Goal: Complete application form

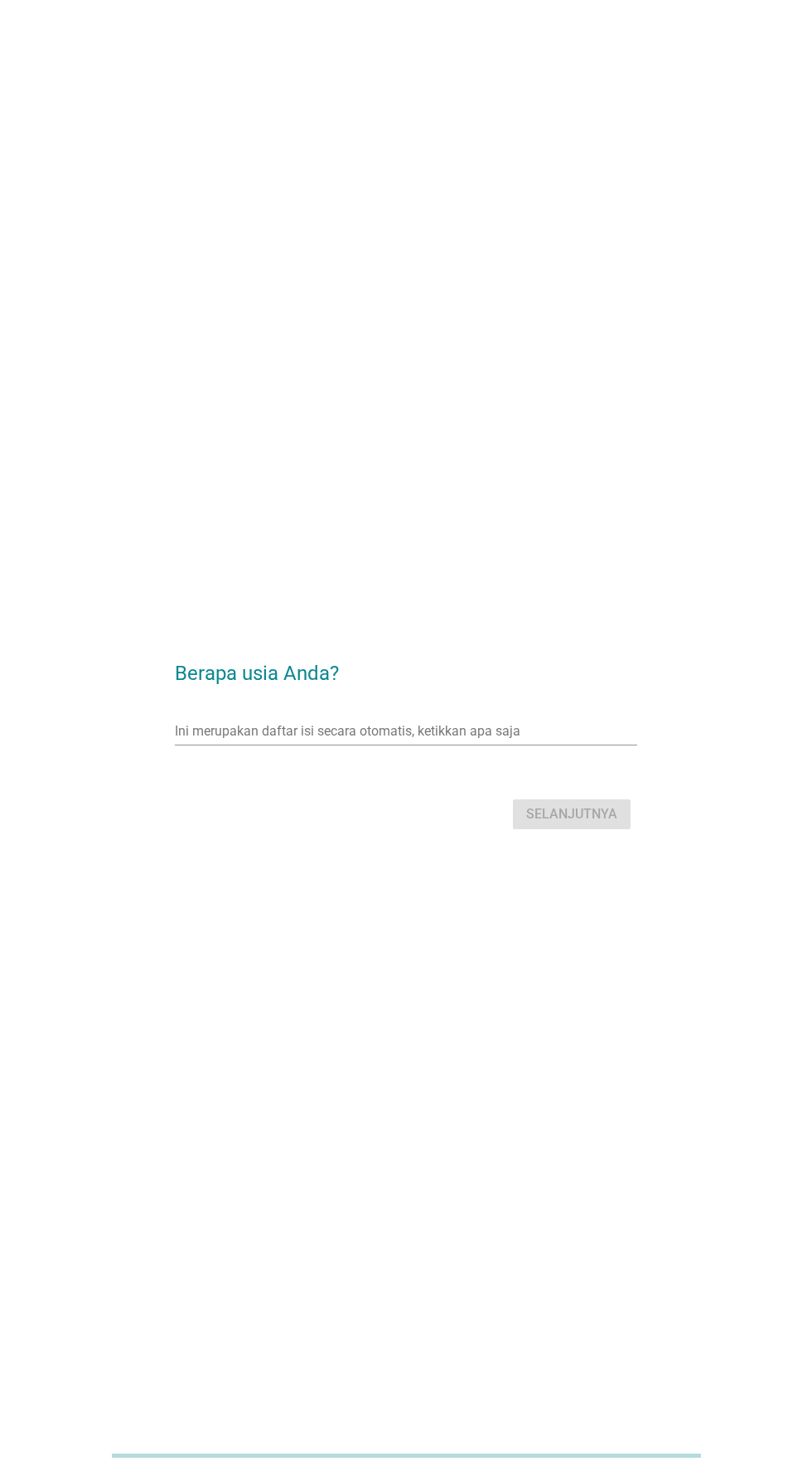
click at [512, 745] on input "Ini merupakan daftar isi secara otomatis, ketikkan apa saja" at bounding box center [394, 731] width 438 height 26
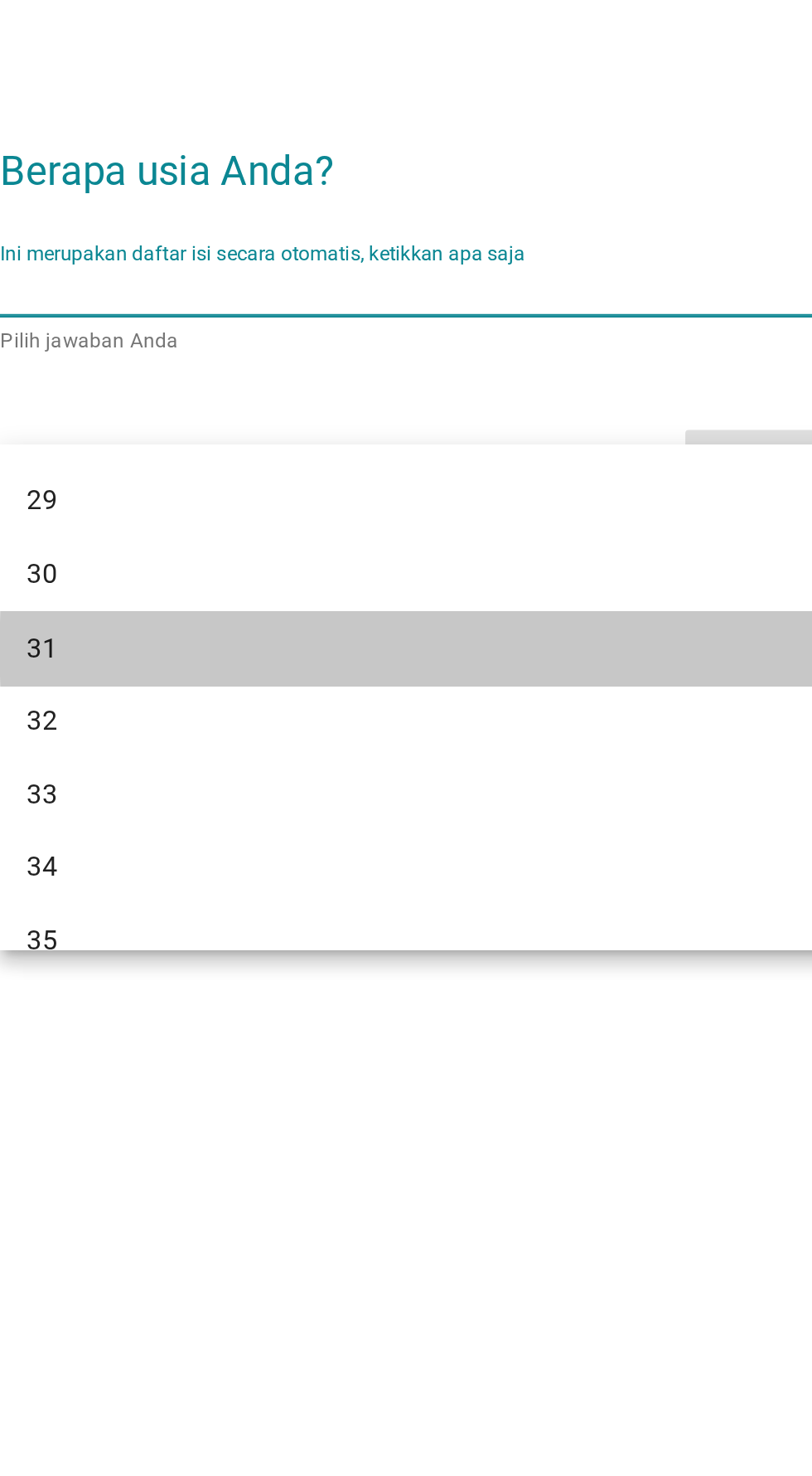
scroll to position [392, 0]
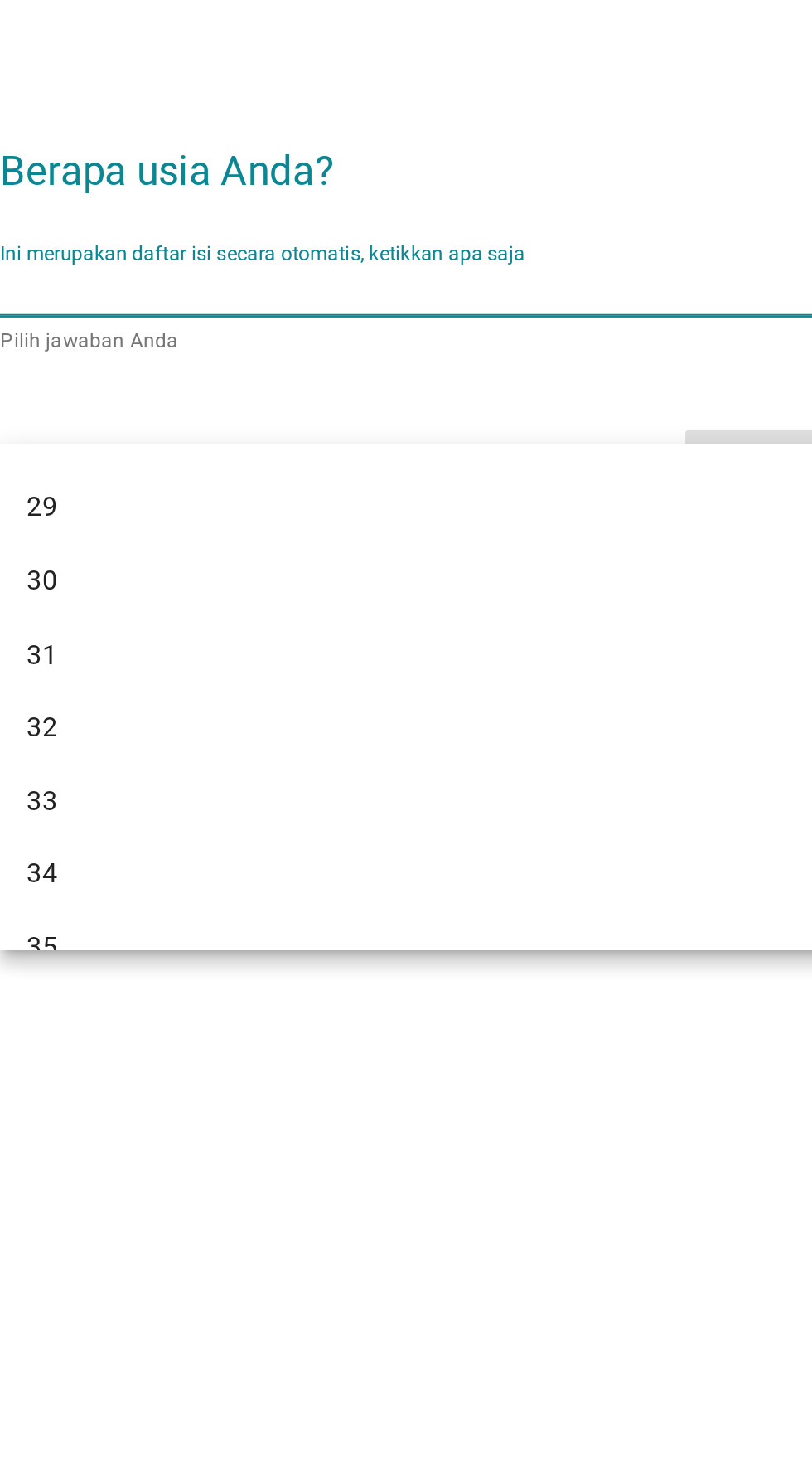
click at [355, 871] on div "30" at bounding box center [386, 875] width 398 height 20
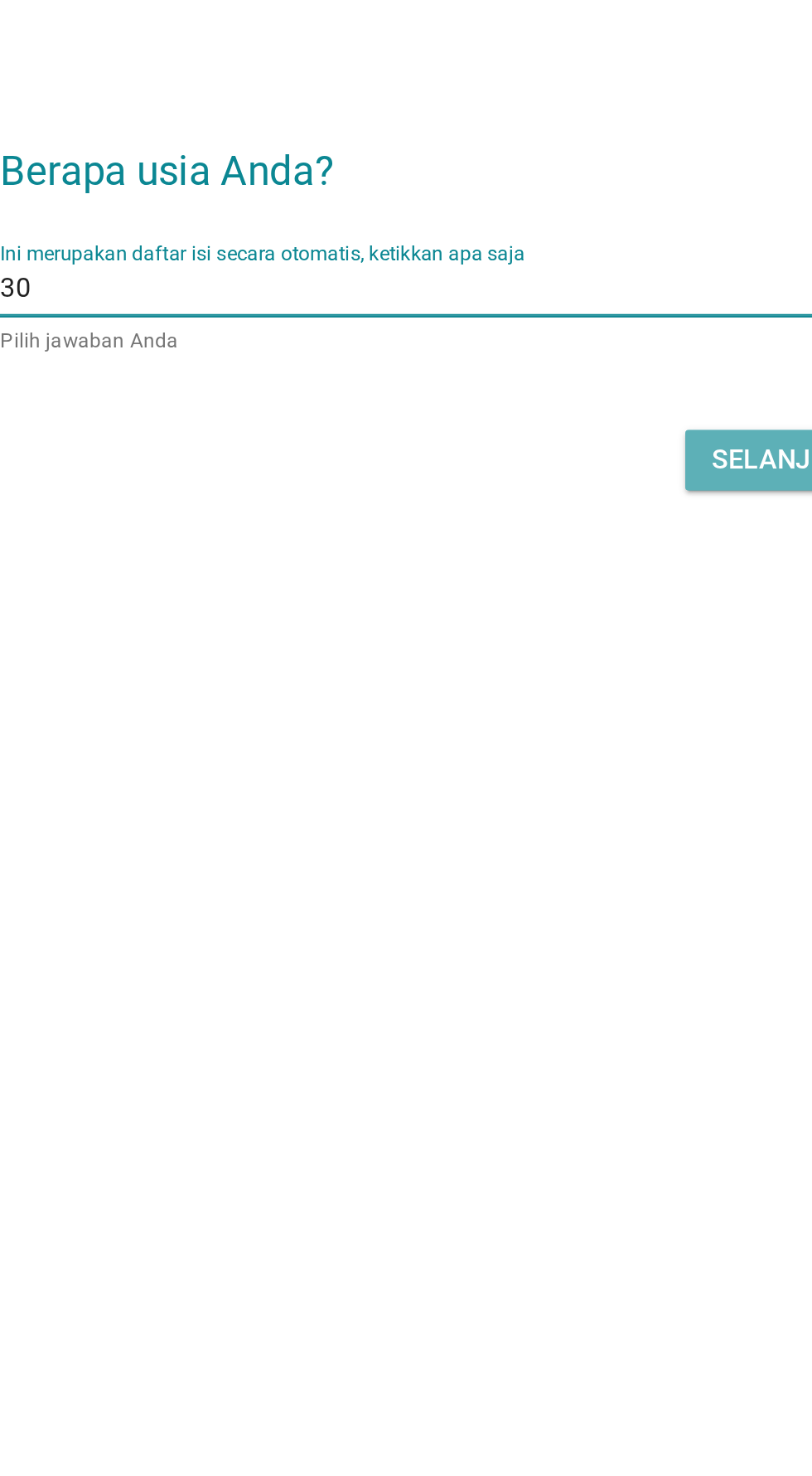
click at [543, 822] on font "Selanjutnya" at bounding box center [571, 814] width 91 height 16
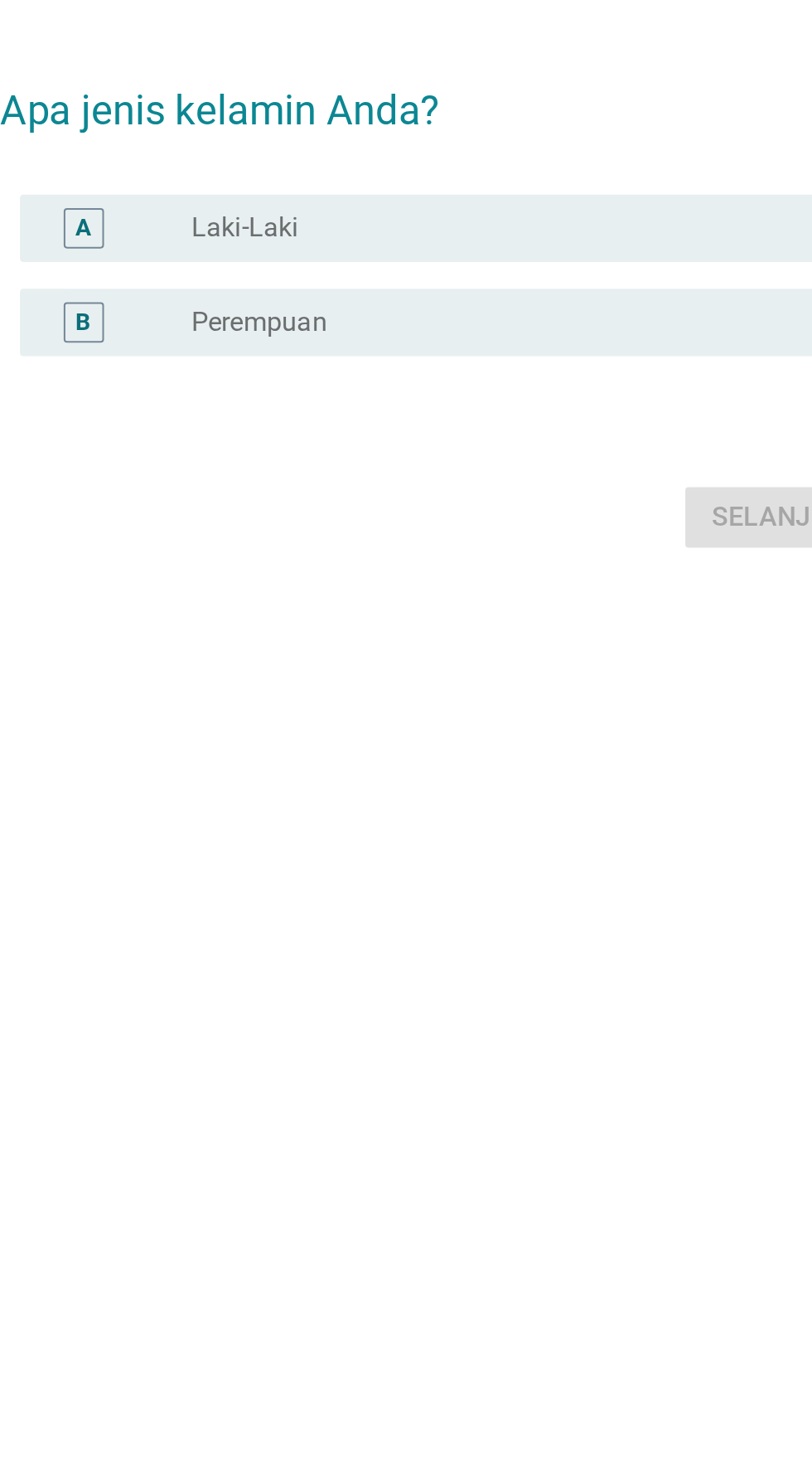
scroll to position [0, 0]
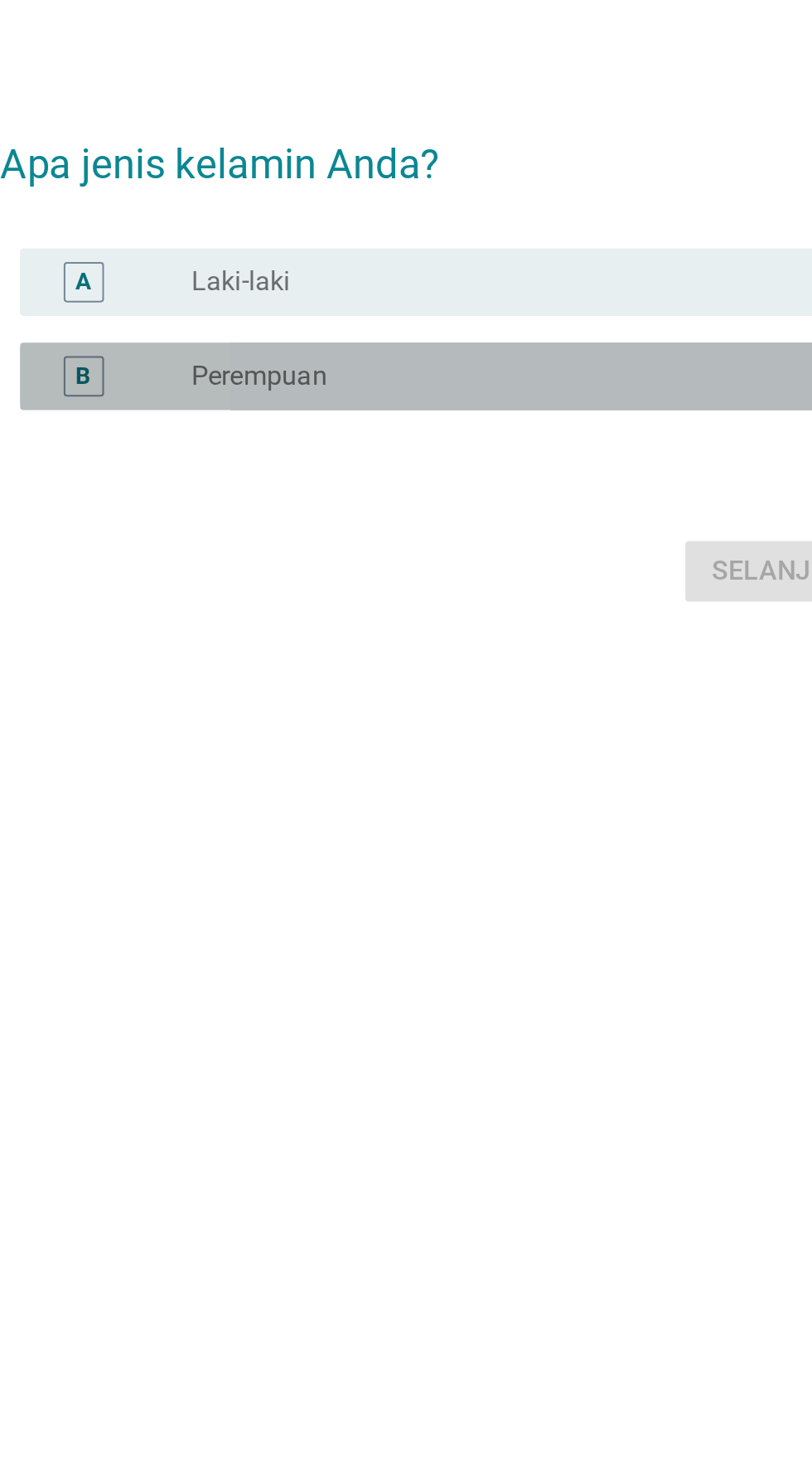
click at [436, 757] on div "tombol radio tidak dicentang Perempuan" at bounding box center [439, 748] width 341 height 17
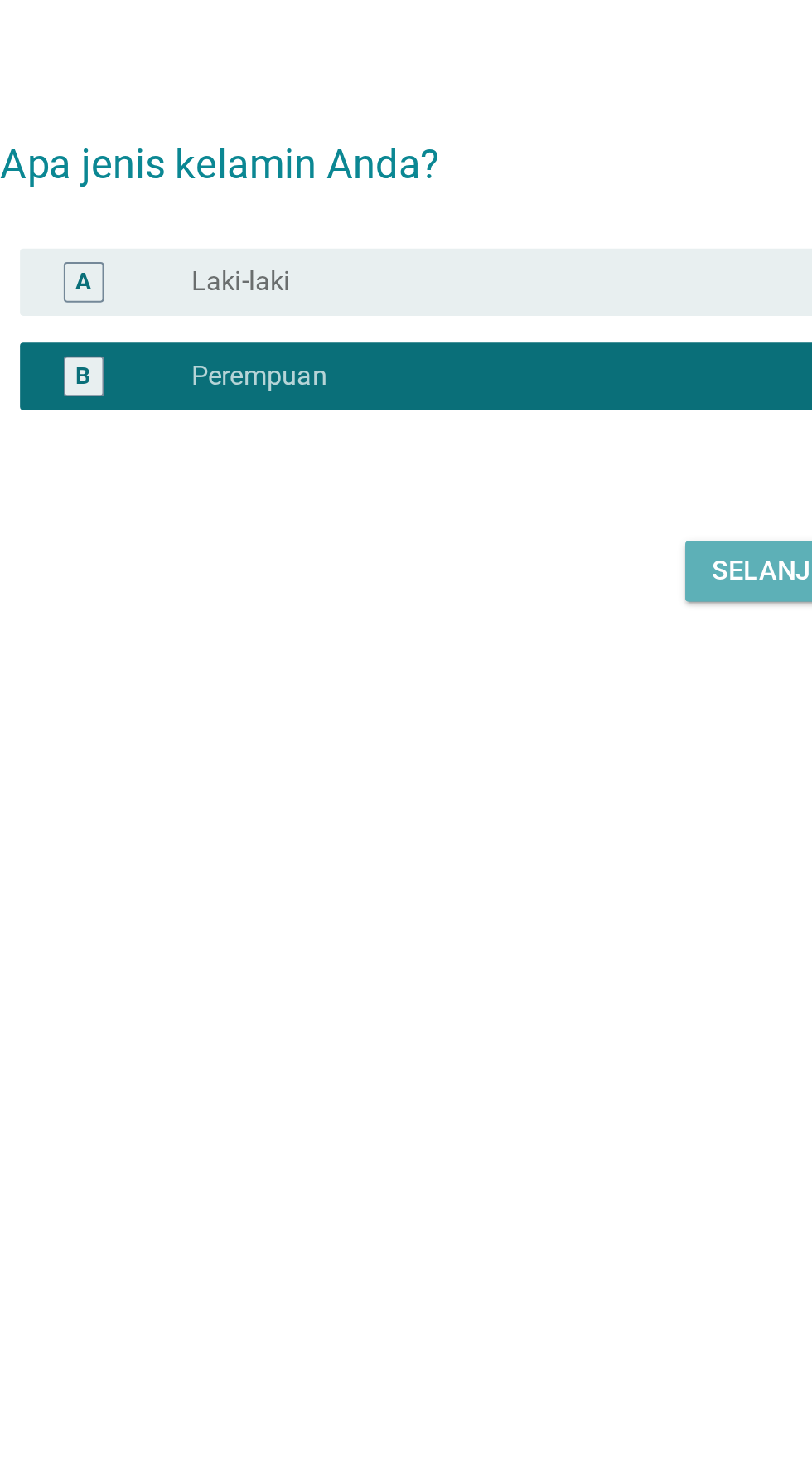
click at [554, 852] on font "Selanjutnya" at bounding box center [571, 844] width 91 height 16
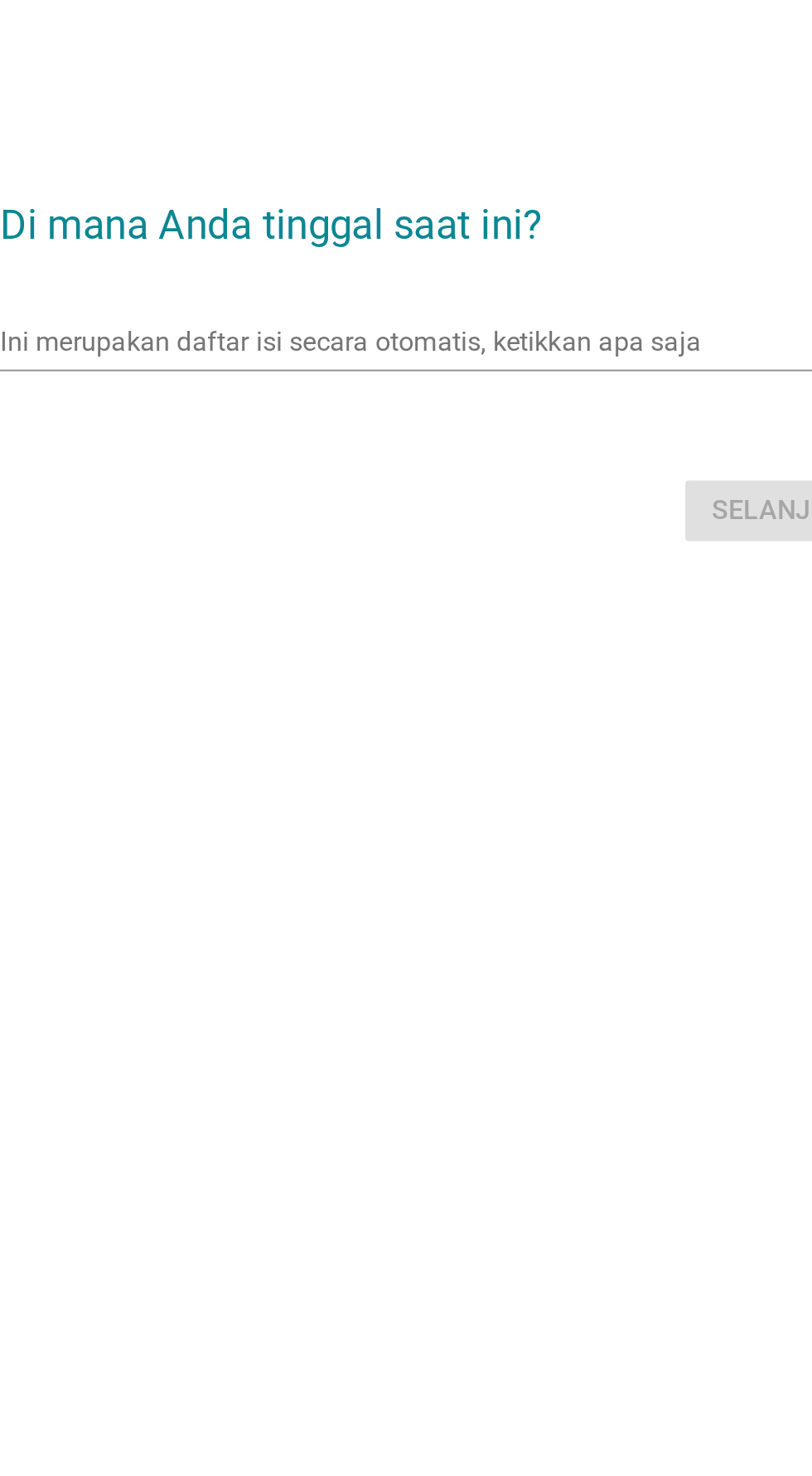
scroll to position [29, 0]
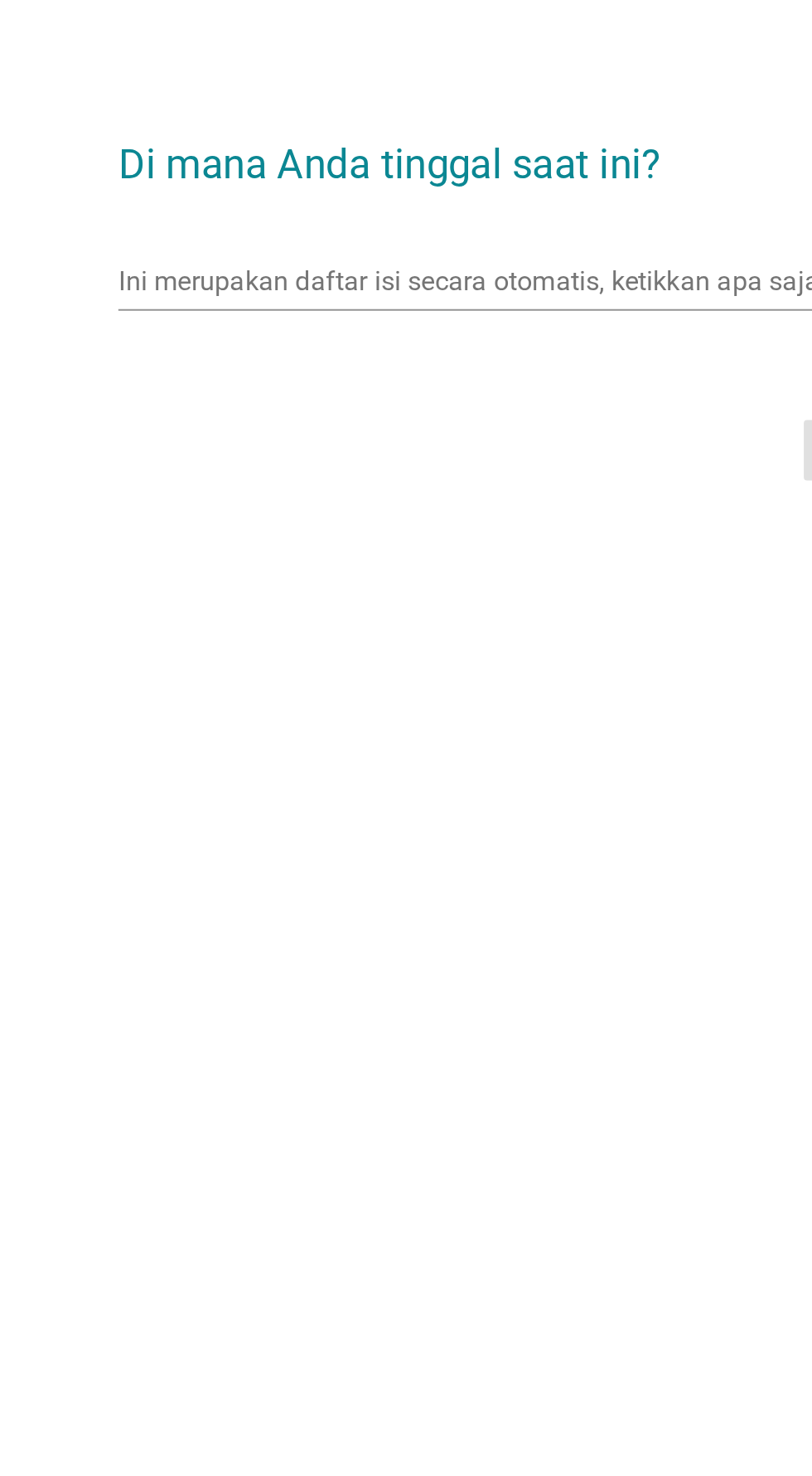
click at [414, 715] on input "Ini merupakan daftar isi secara otomatis, ketikkan apa saja" at bounding box center [394, 701] width 438 height 26
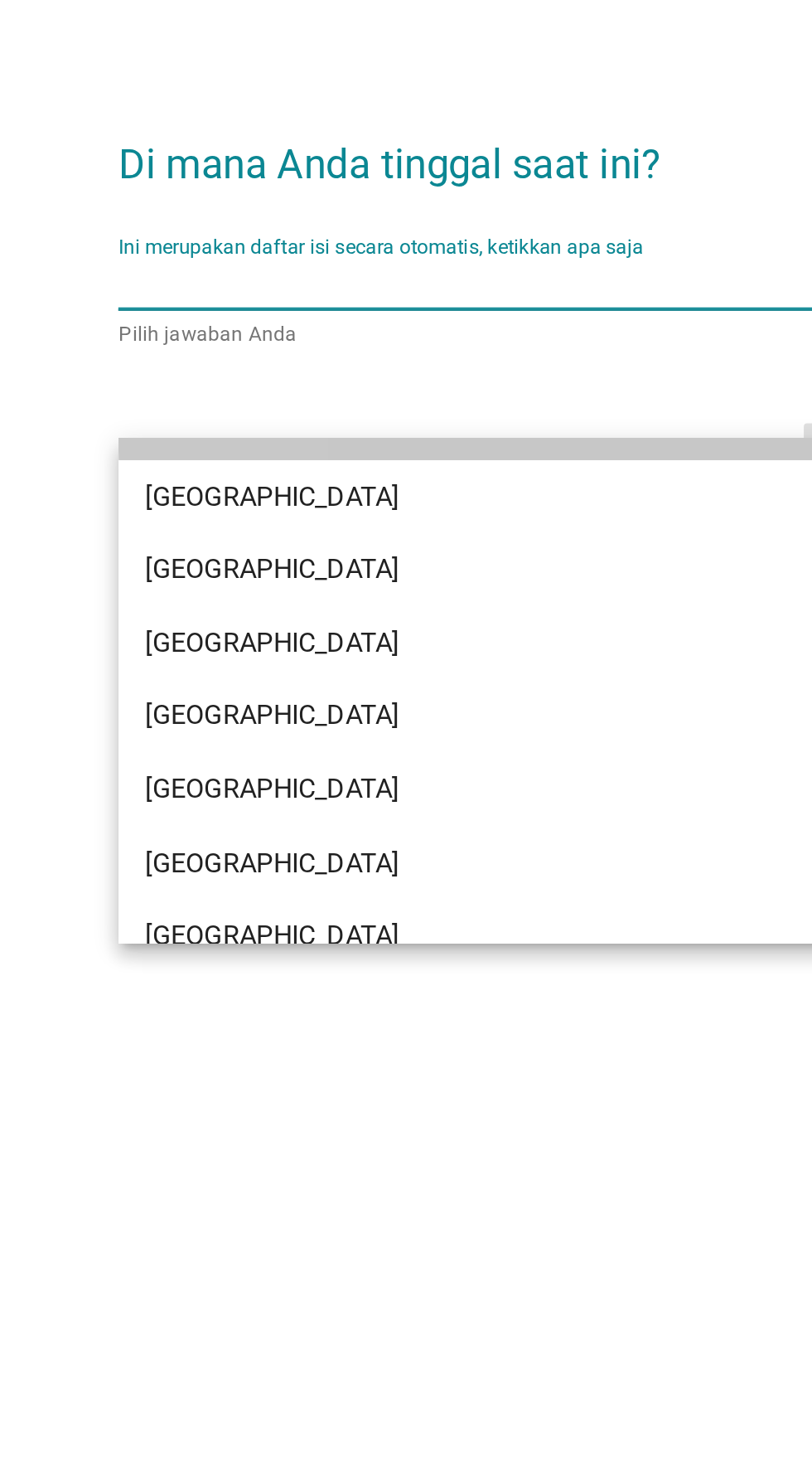
scroll to position [289, 0]
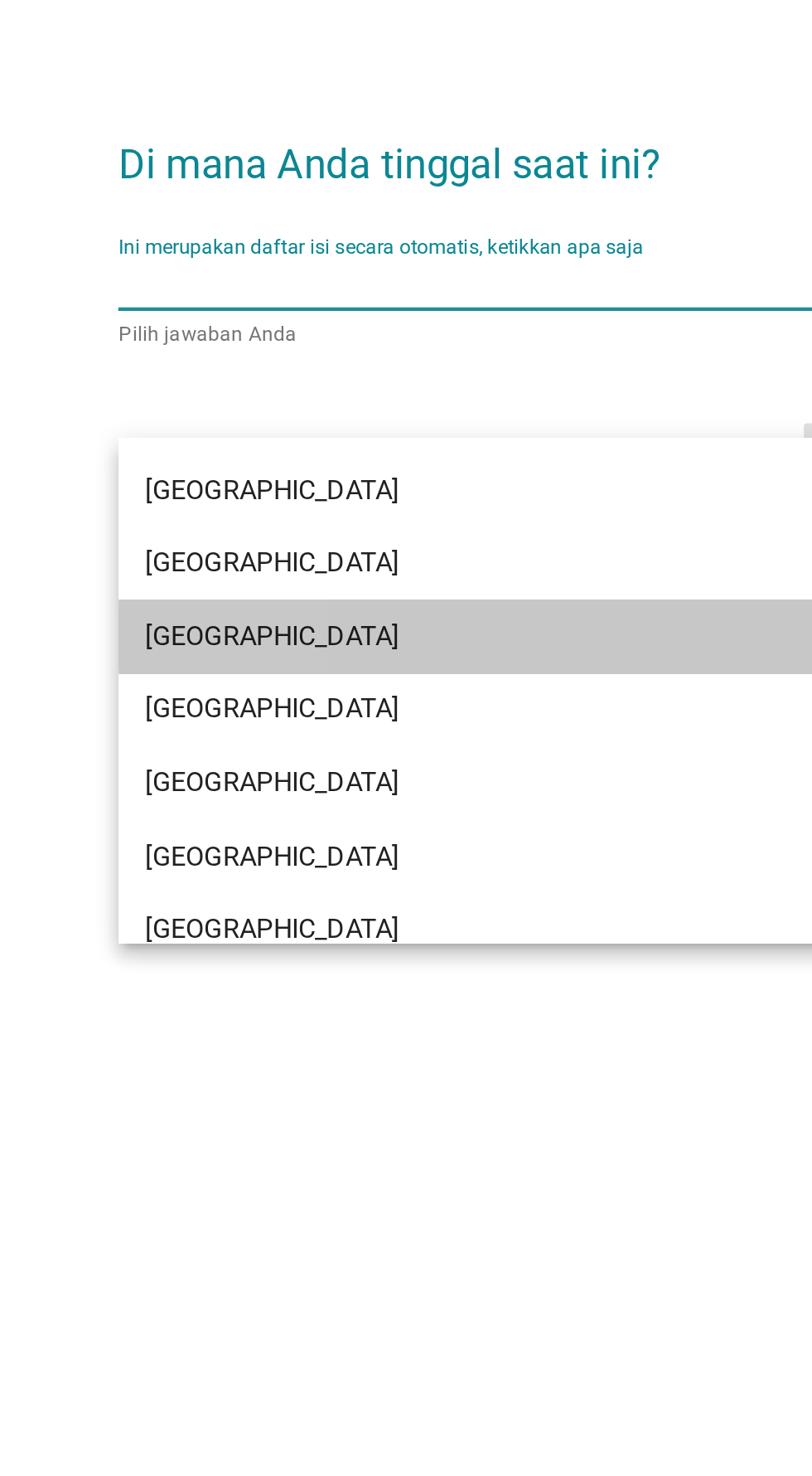
click at [344, 875] on div "[GEOGRAPHIC_DATA]" at bounding box center [386, 876] width 398 height 20
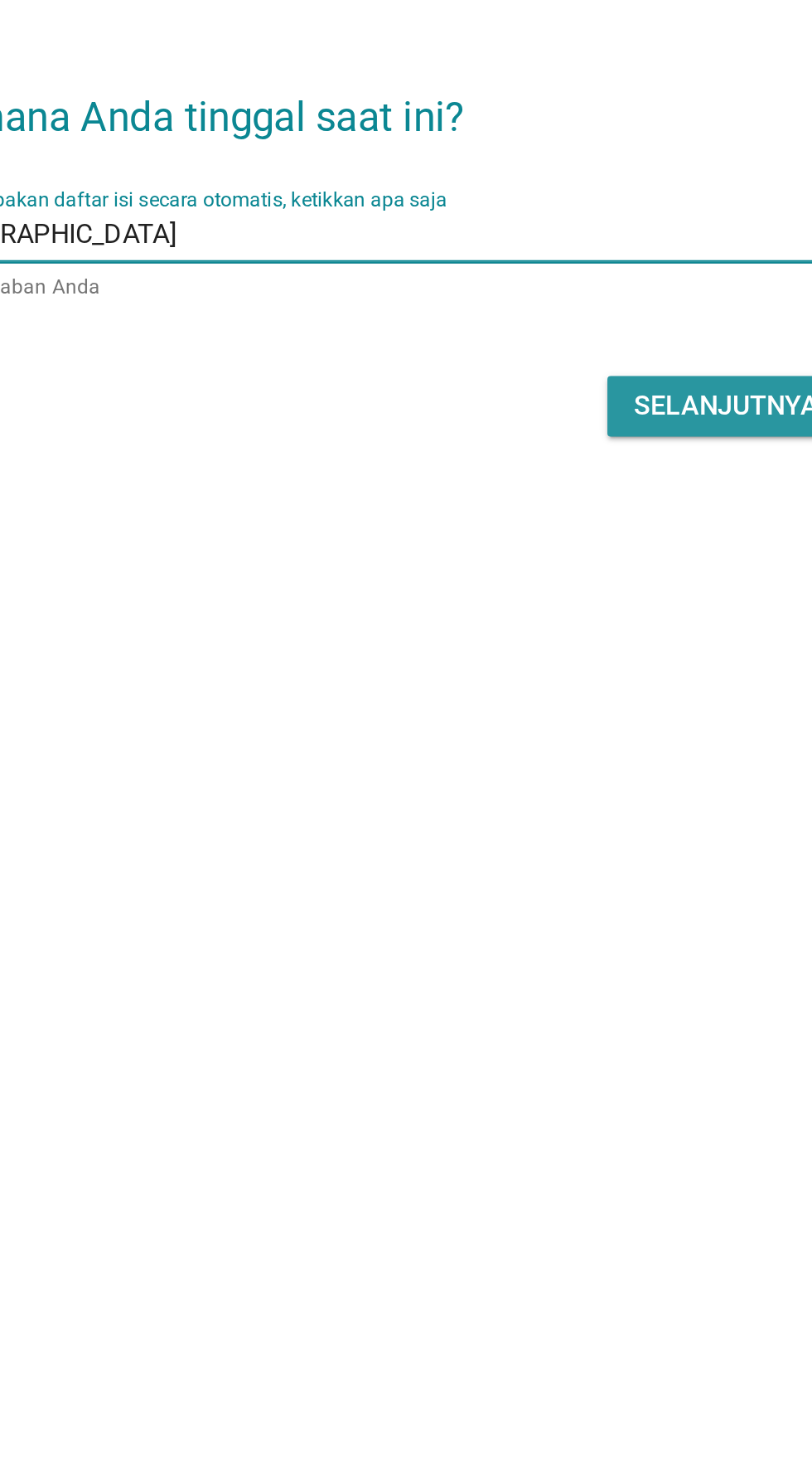
click at [555, 794] on font "Selanjutnya" at bounding box center [571, 786] width 91 height 16
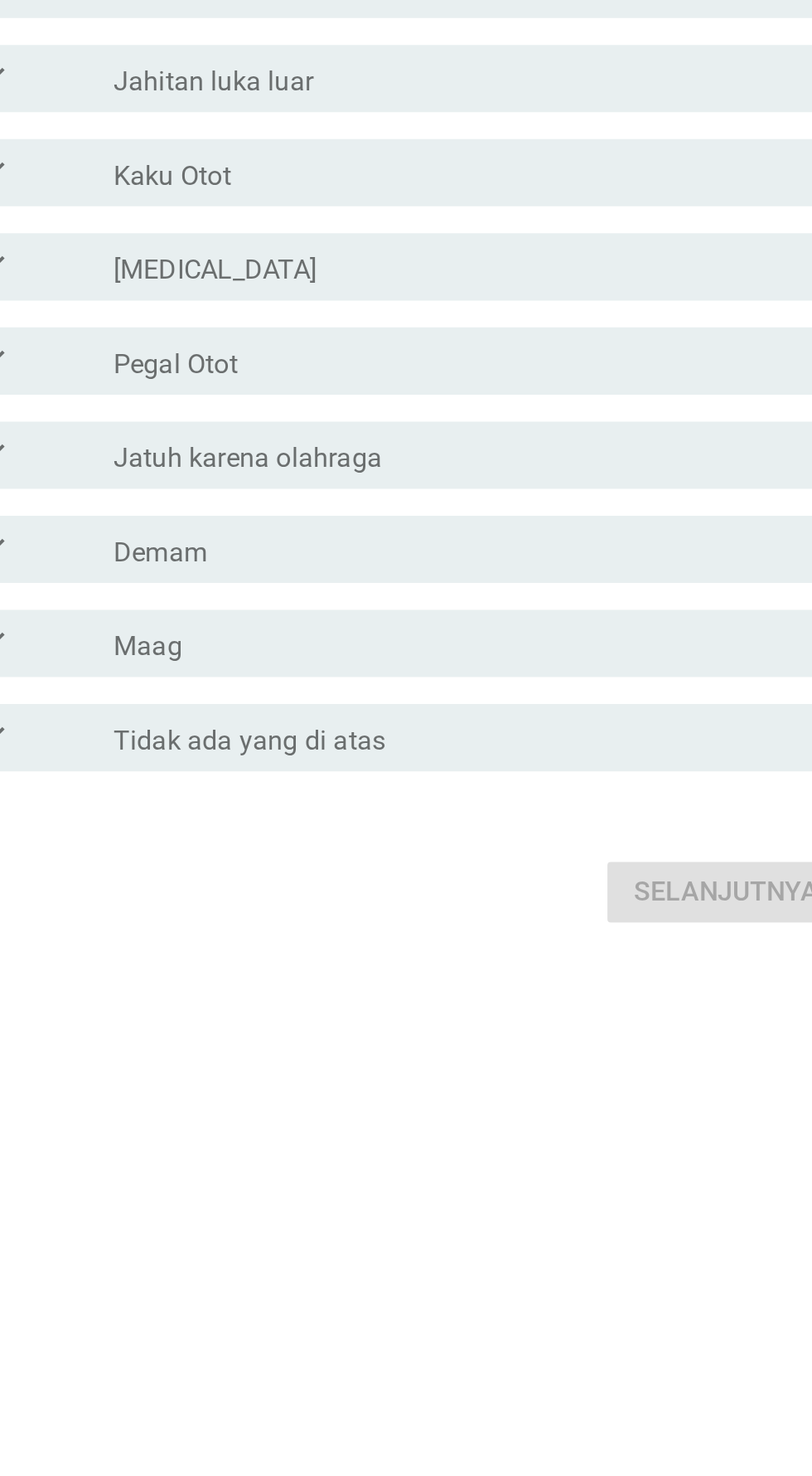
scroll to position [0, 0]
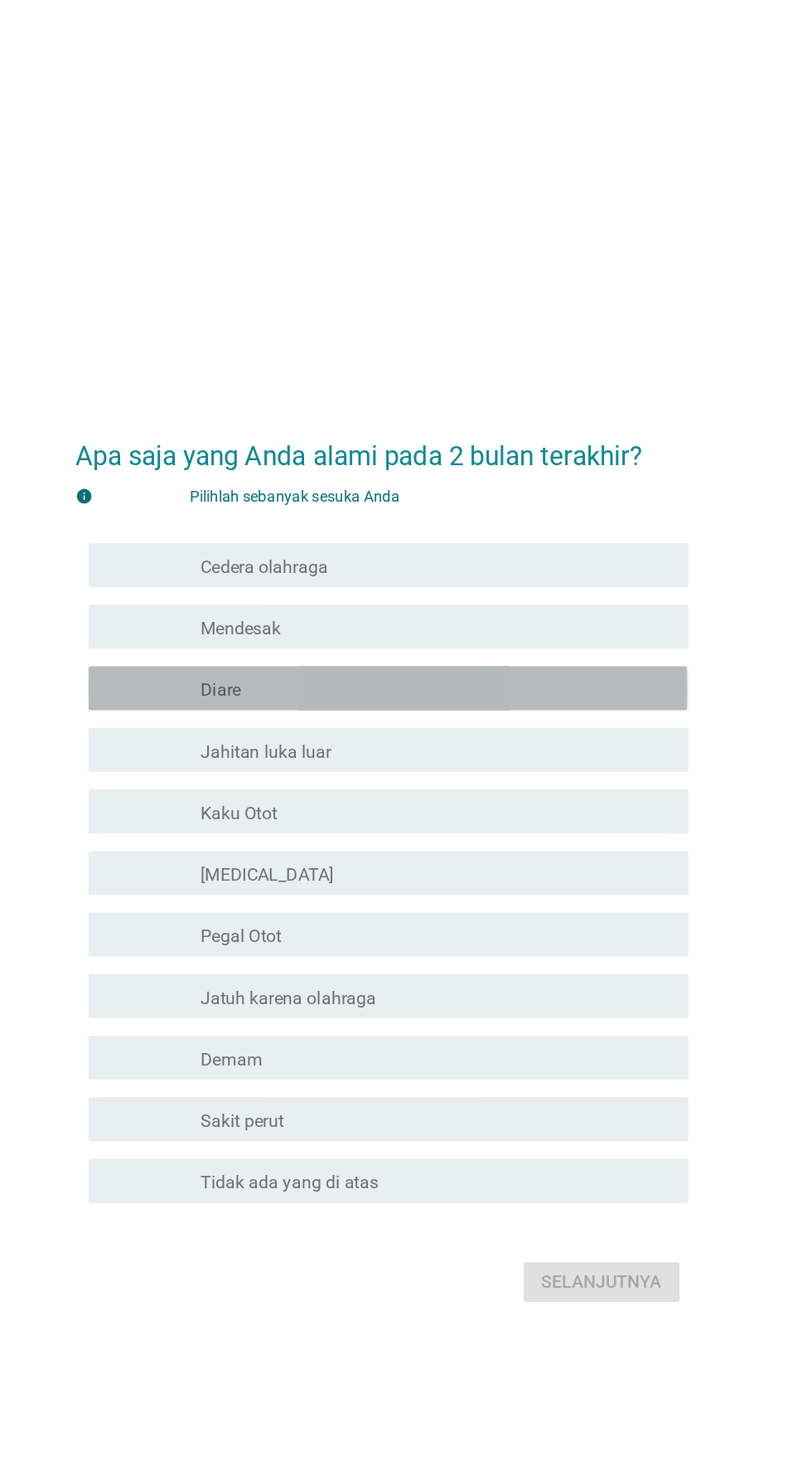
click at [521, 618] on div "garis besar kotak centang kosong Diare" at bounding box center [446, 608] width 355 height 20
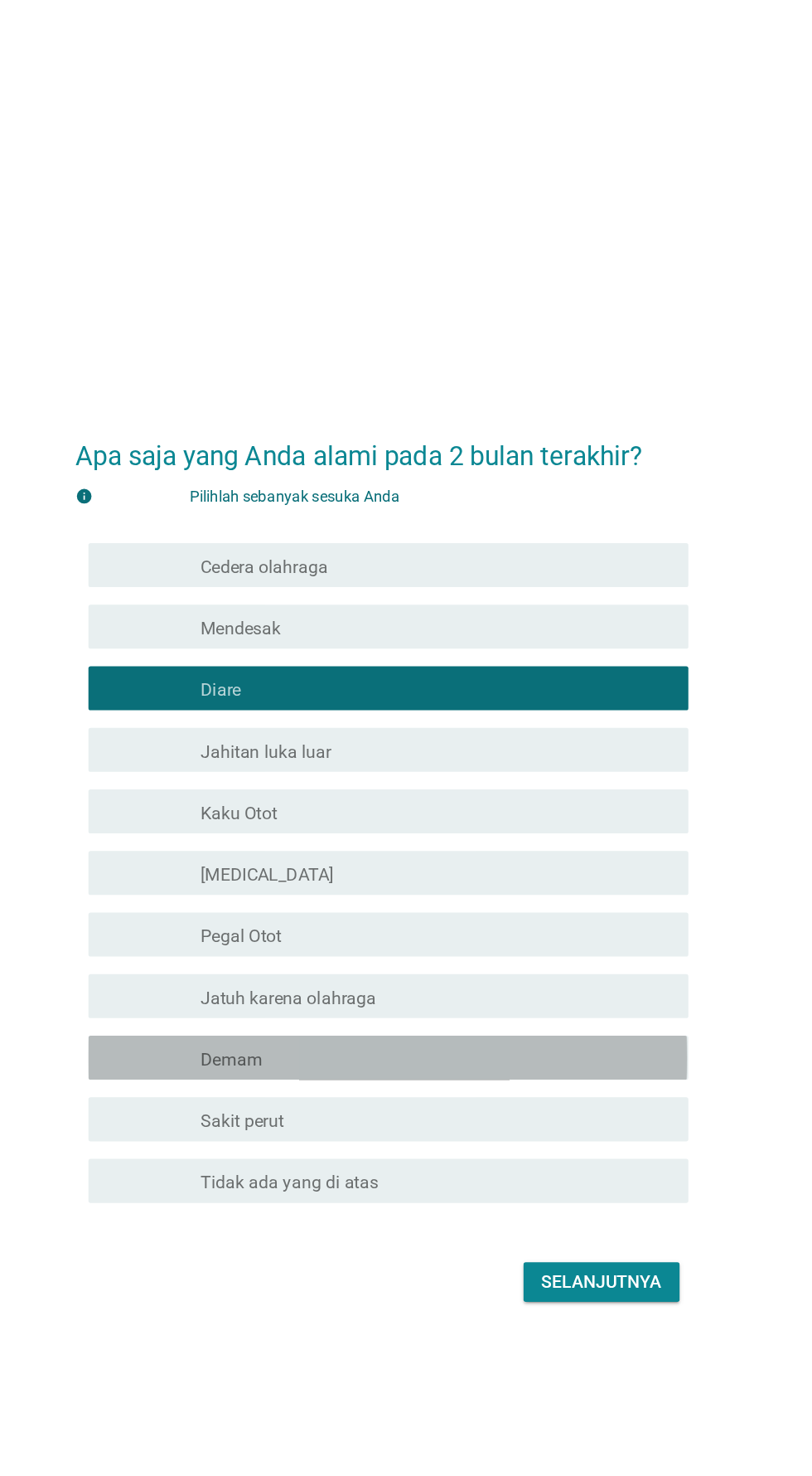
click at [500, 897] on div "garis besar kotak centang kosong Demam" at bounding box center [446, 886] width 355 height 20
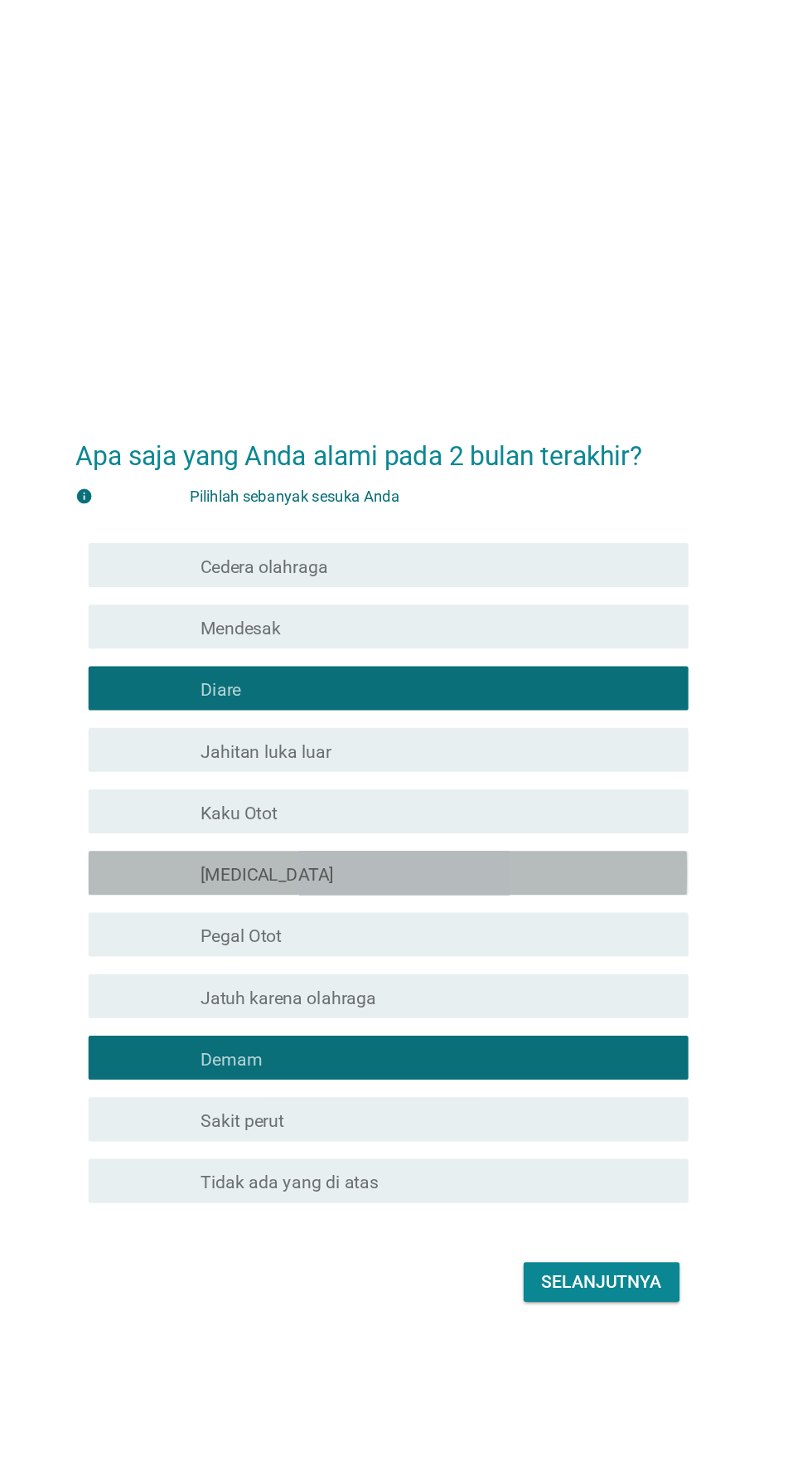
click at [507, 757] on div "garis besar kotak centang kosong [MEDICAL_DATA]" at bounding box center [446, 747] width 355 height 20
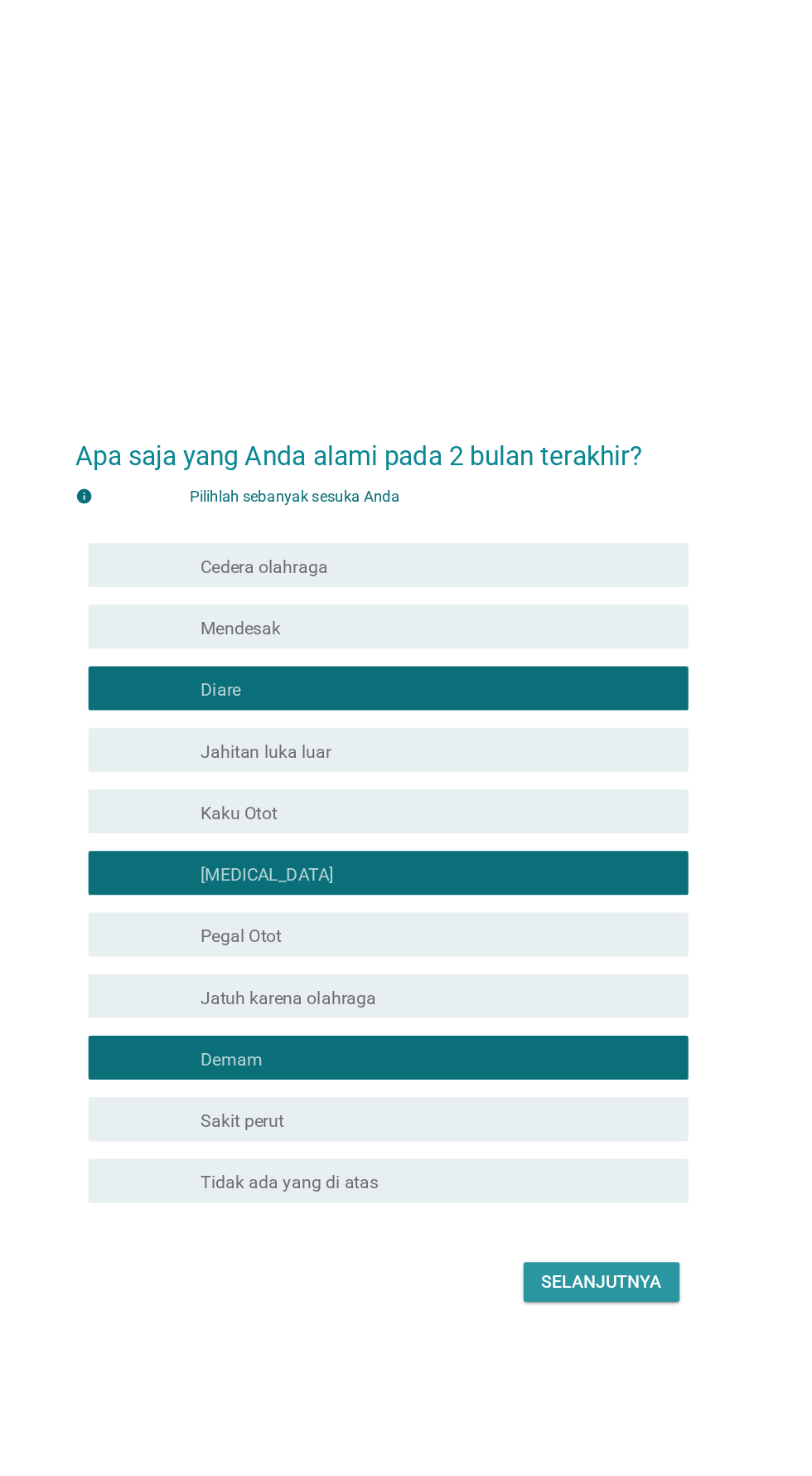
click at [584, 1063] on font "Selanjutnya" at bounding box center [571, 1055] width 91 height 16
